Goal: Task Accomplishment & Management: Understand process/instructions

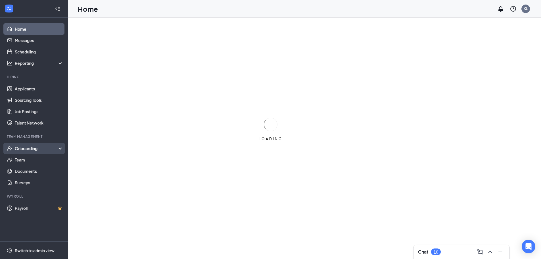
click at [35, 146] on div "Onboarding" at bounding box center [37, 148] width 44 height 6
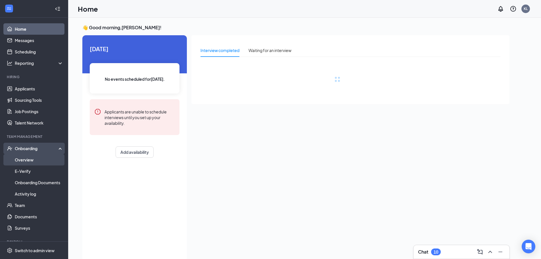
click at [44, 162] on link "Overview" at bounding box center [39, 159] width 49 height 11
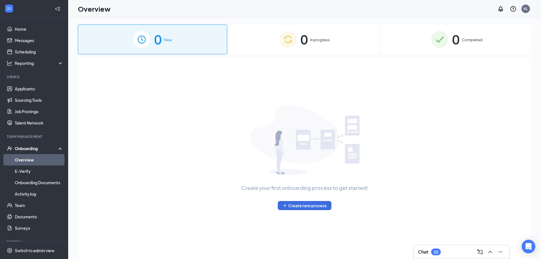
click at [307, 42] on span "0" at bounding box center [303, 40] width 7 height 20
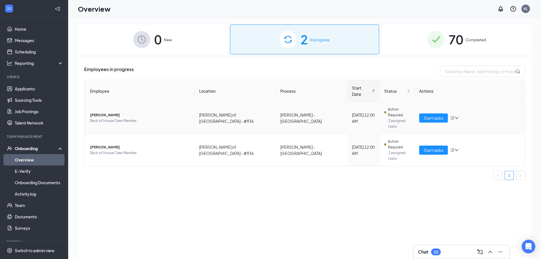
click at [115, 112] on span "[PERSON_NAME]" at bounding box center [140, 115] width 100 height 6
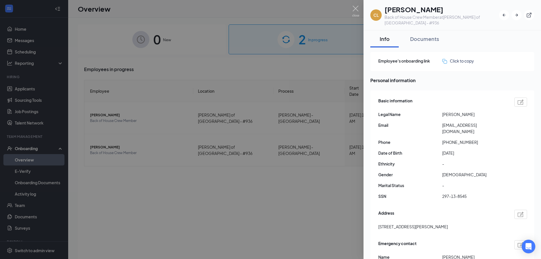
drag, startPoint x: 207, startPoint y: 165, endPoint x: 116, endPoint y: 98, distance: 113.2
click at [206, 164] on div at bounding box center [270, 129] width 541 height 259
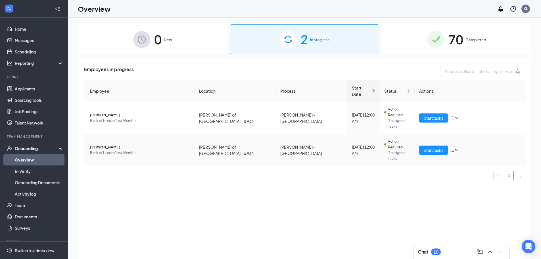
click at [97, 144] on span "[PERSON_NAME]" at bounding box center [140, 147] width 100 height 6
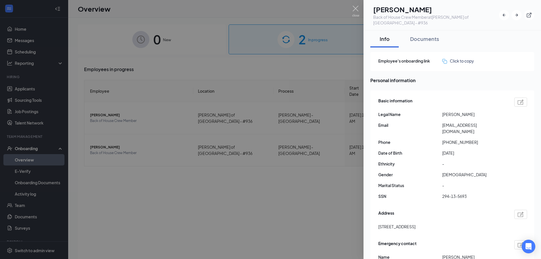
click at [303, 170] on div at bounding box center [270, 129] width 541 height 259
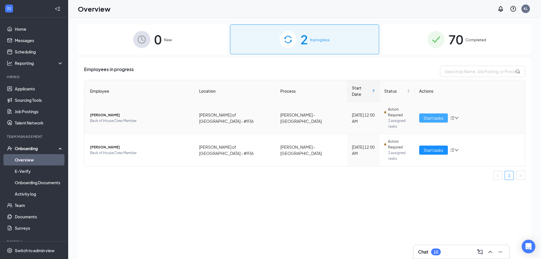
click at [422, 113] on button "Start tasks" at bounding box center [433, 117] width 29 height 9
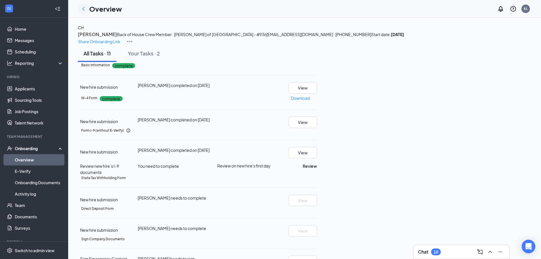
click at [83, 10] on icon "ChevronLeft" at bounding box center [83, 8] width 7 height 7
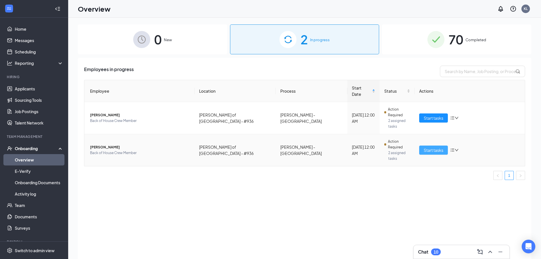
click at [440, 145] on button "Start tasks" at bounding box center [433, 149] width 29 height 9
